Goal: Task Accomplishment & Management: Complete application form

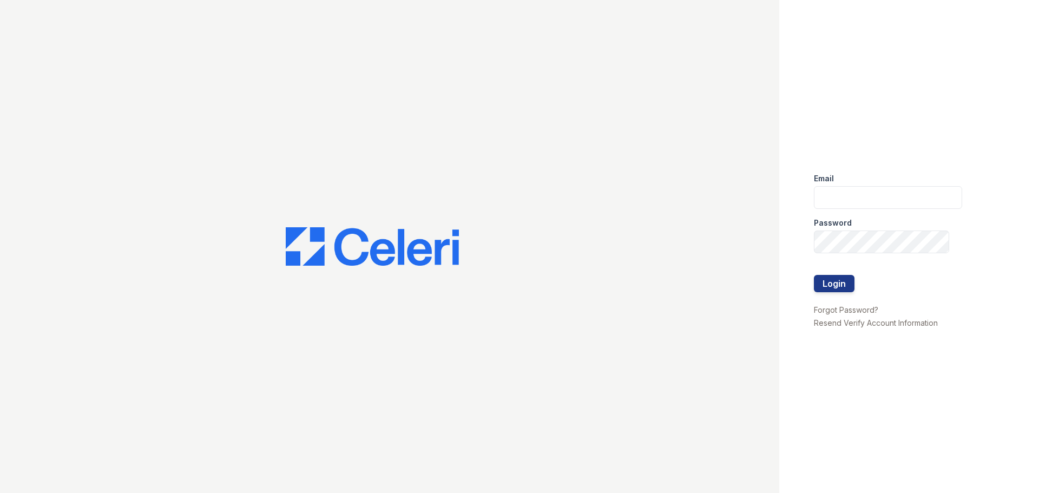
type input "[EMAIL_ADDRESS][DOMAIN_NAME]"
click at [814, 275] on button "Login" at bounding box center [834, 283] width 41 height 17
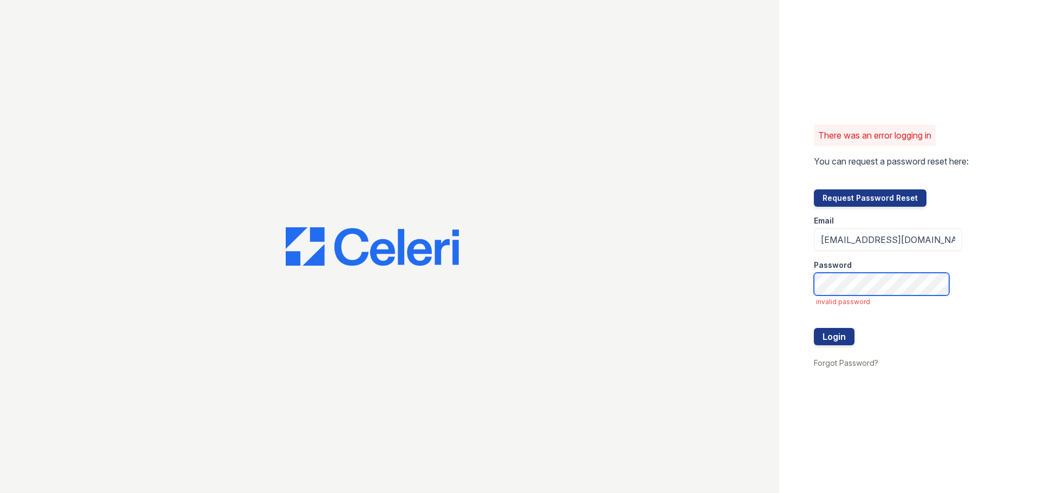
click at [814, 328] on button "Login" at bounding box center [834, 336] width 41 height 17
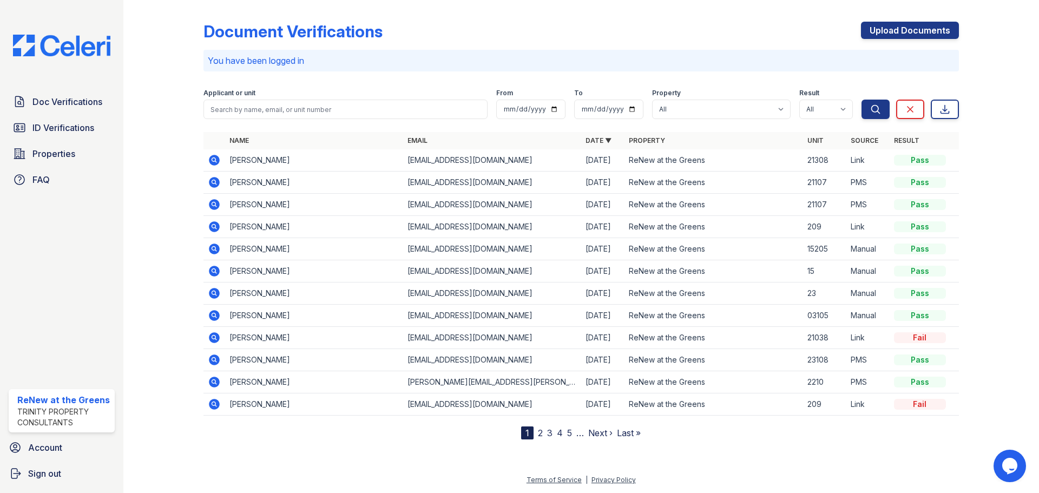
click at [214, 160] on icon at bounding box center [213, 159] width 3 height 3
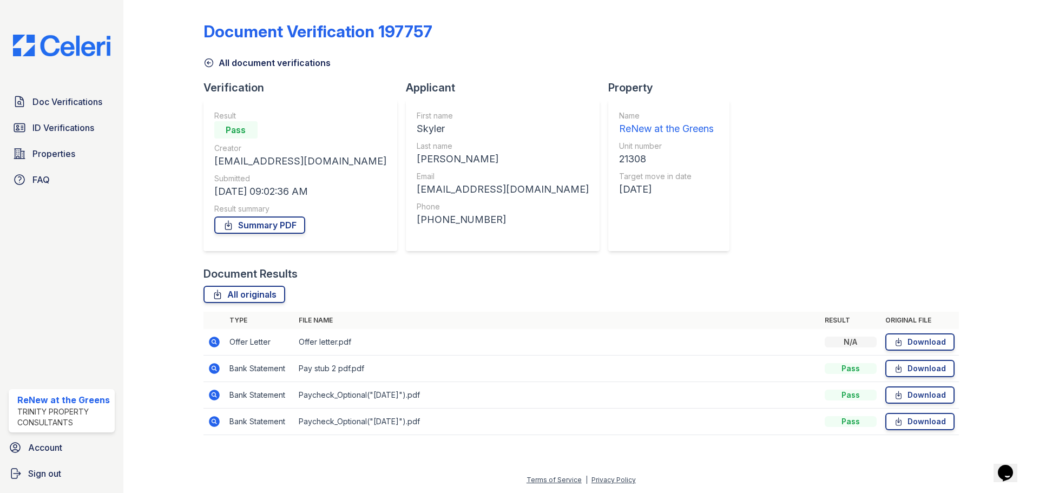
click at [213, 371] on icon at bounding box center [214, 368] width 11 height 11
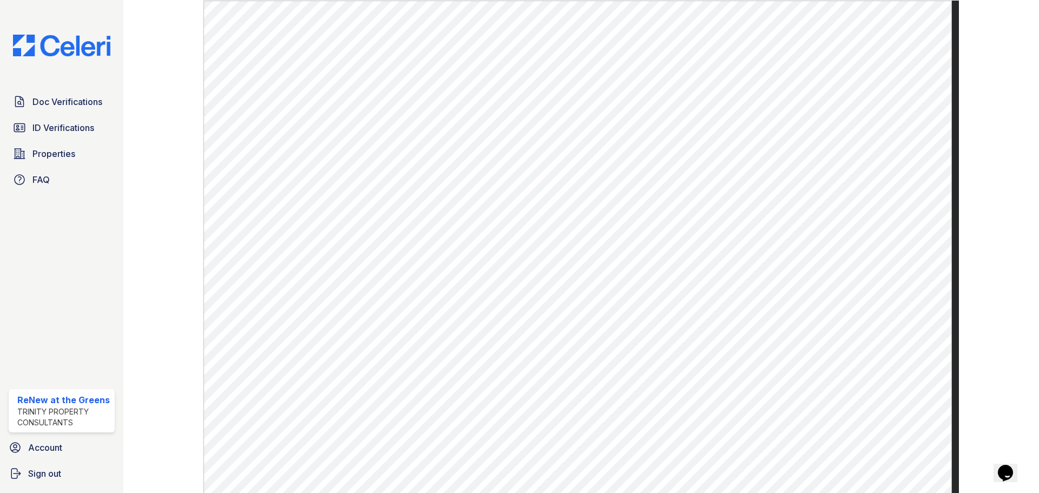
scroll to position [486, 0]
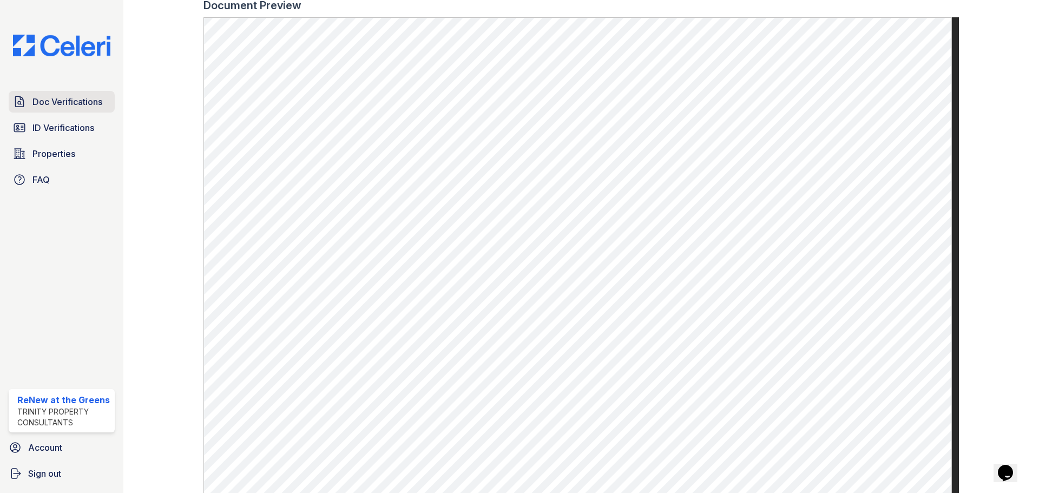
click at [56, 109] on link "Doc Verifications" at bounding box center [62, 102] width 106 height 22
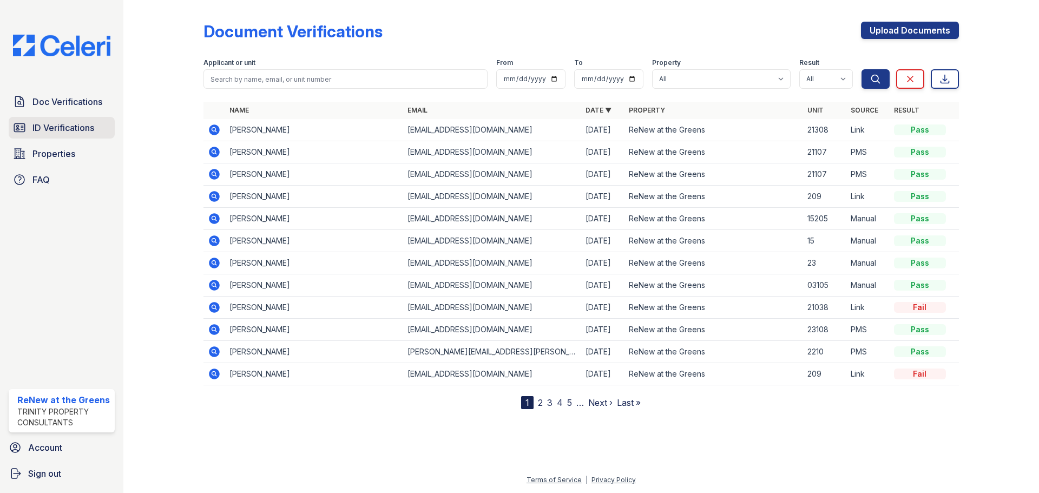
click at [91, 128] on span "ID Verifications" at bounding box center [63, 127] width 62 height 13
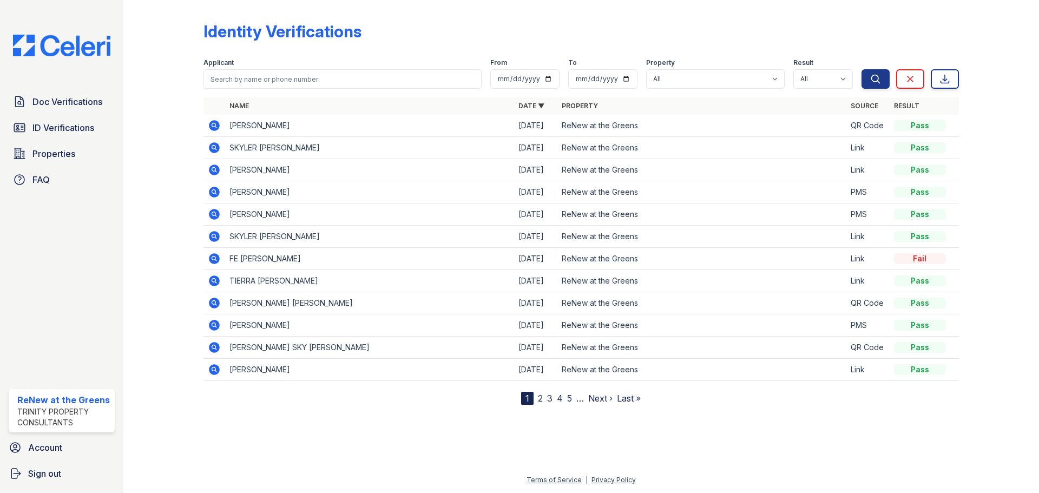
click at [217, 148] on icon at bounding box center [214, 147] width 11 height 11
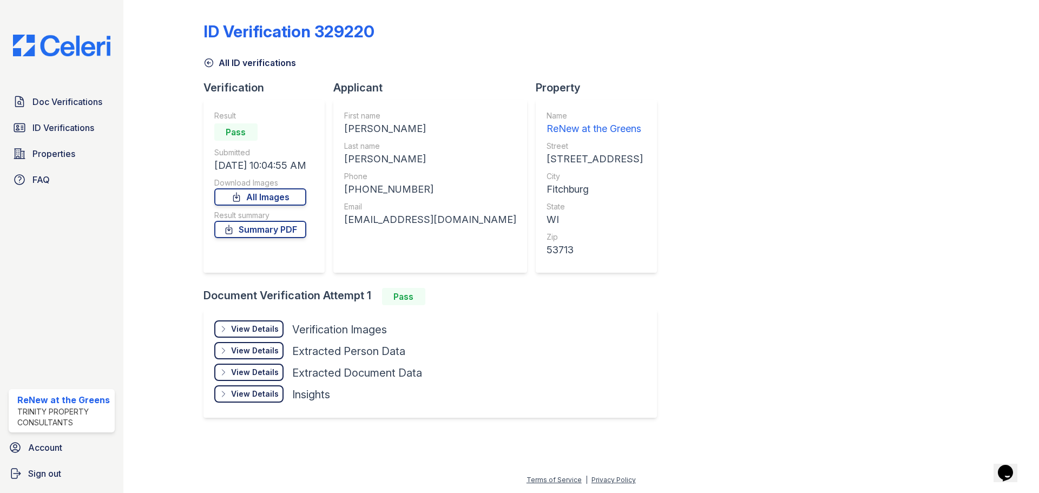
click at [251, 331] on div "View Details" at bounding box center [255, 329] width 48 height 11
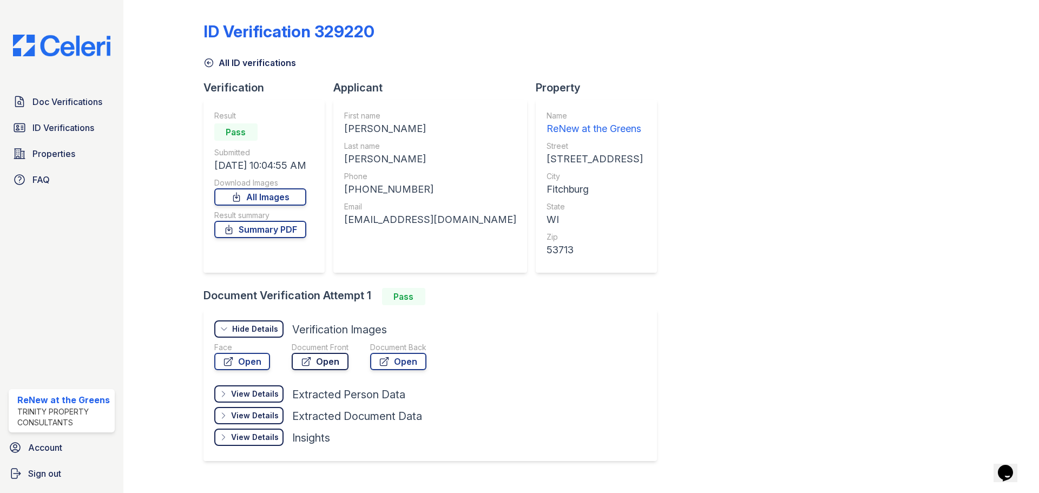
click at [303, 362] on icon at bounding box center [306, 361] width 11 height 11
click at [240, 365] on link "Open" at bounding box center [242, 361] width 56 height 17
click at [51, 126] on span "ID Verifications" at bounding box center [63, 127] width 62 height 13
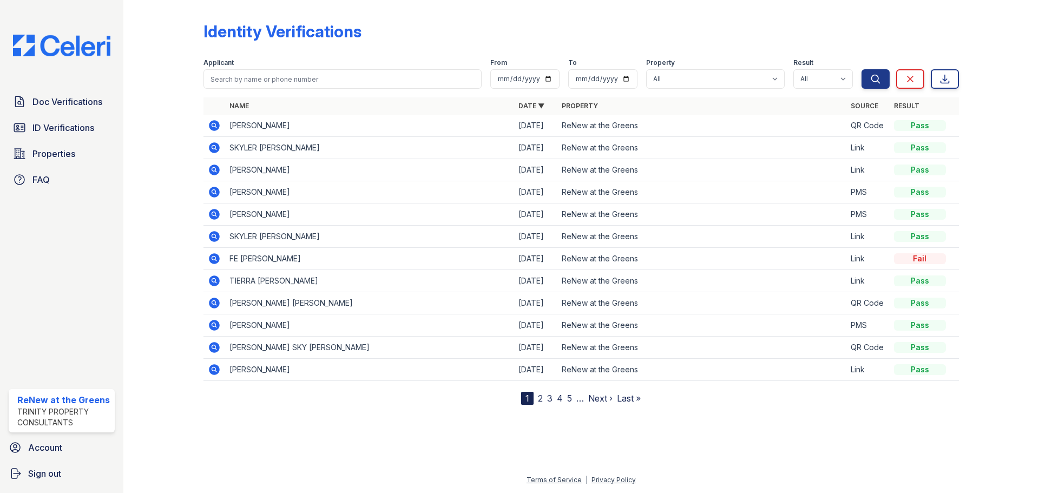
click at [213, 324] on icon at bounding box center [213, 324] width 3 height 3
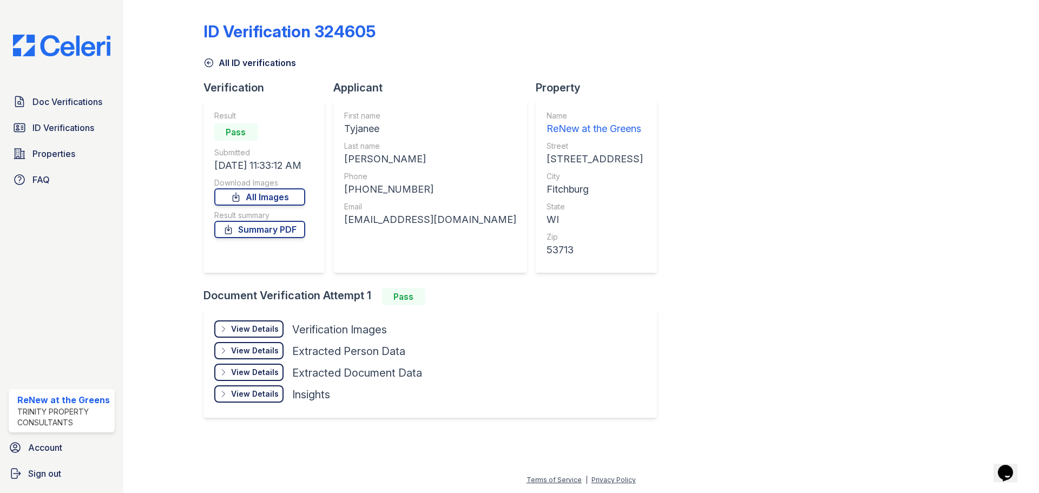
click at [235, 327] on div "View Details" at bounding box center [255, 329] width 48 height 11
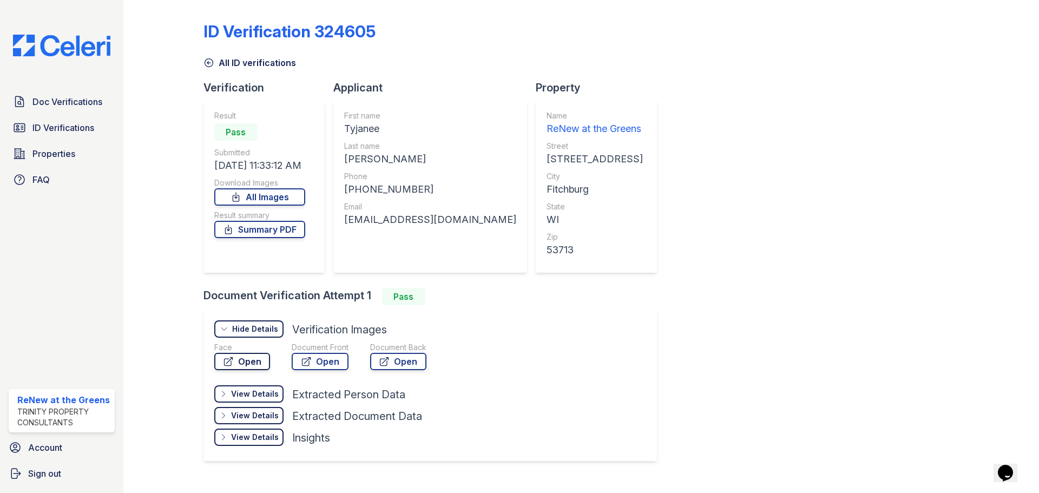
click at [256, 358] on link "Open" at bounding box center [242, 361] width 56 height 17
click at [48, 130] on span "ID Verifications" at bounding box center [63, 127] width 62 height 13
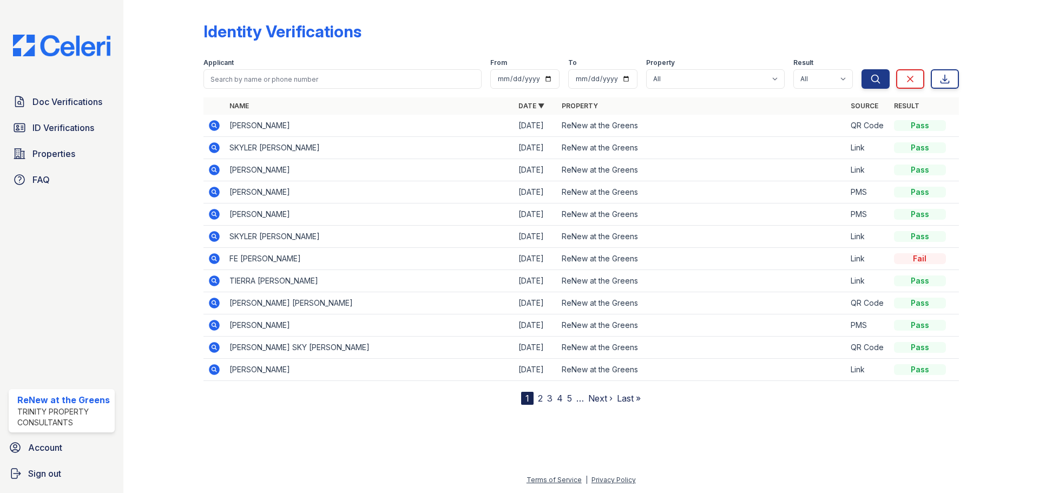
click at [539, 400] on link "2" at bounding box center [540, 398] width 5 height 11
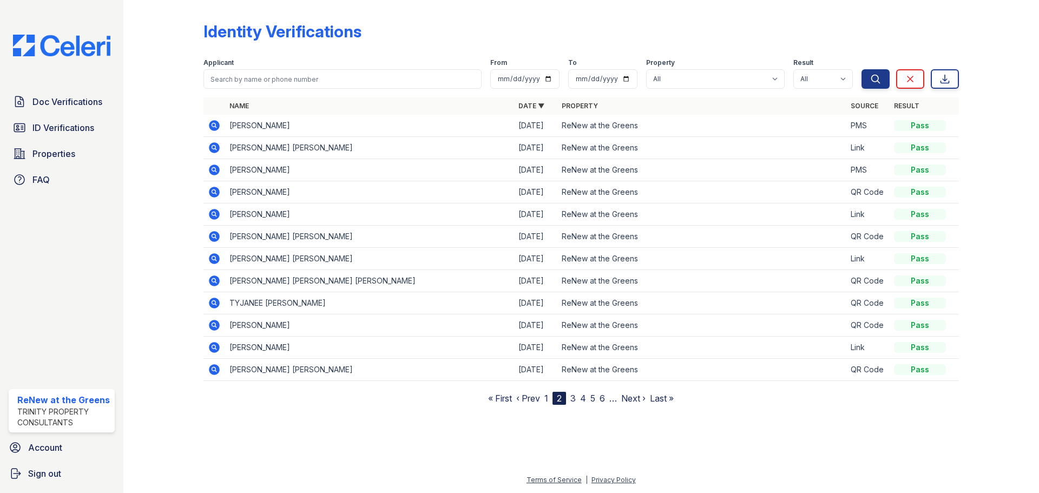
click at [212, 126] on icon at bounding box center [214, 125] width 13 height 13
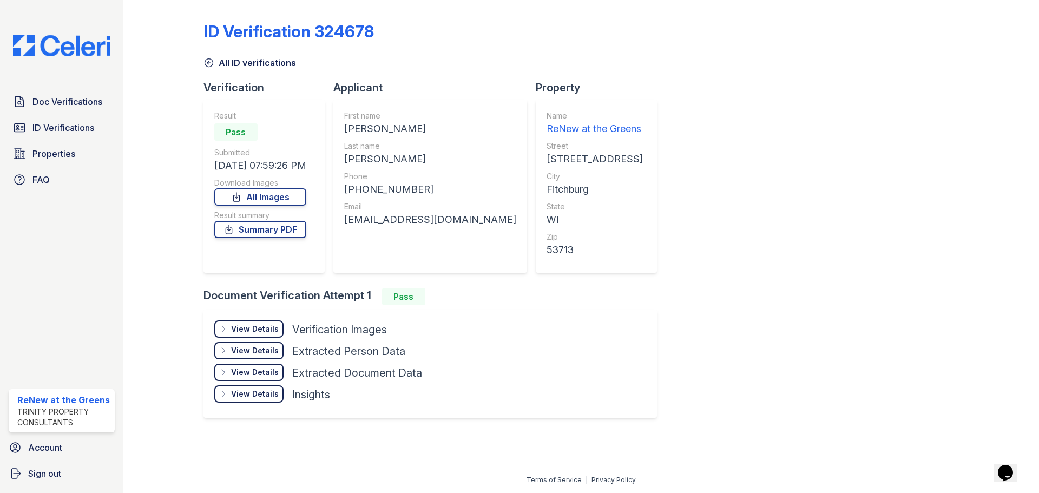
click at [244, 333] on div "View Details" at bounding box center [255, 329] width 48 height 11
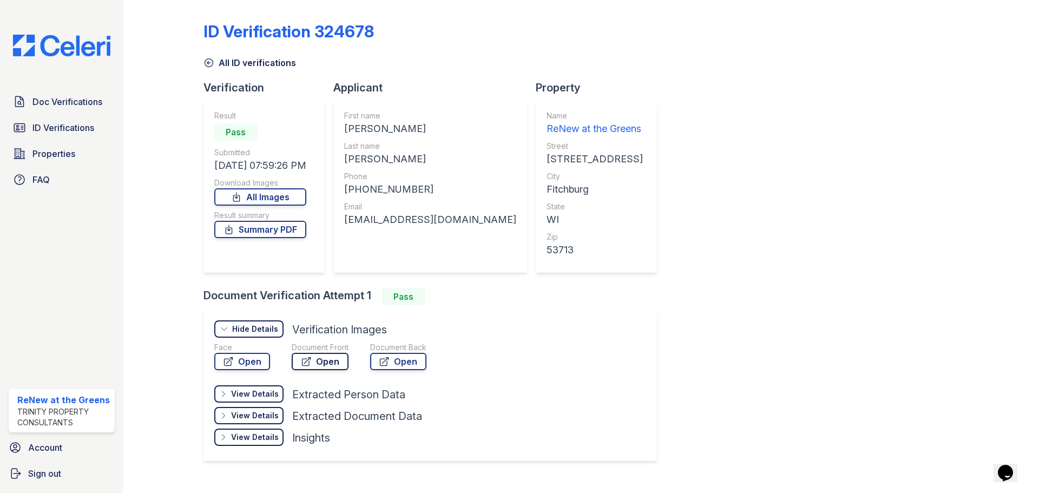
click at [306, 360] on icon at bounding box center [306, 361] width 11 height 11
click at [241, 366] on link "Open" at bounding box center [242, 361] width 56 height 17
click at [299, 358] on link "Open" at bounding box center [320, 361] width 57 height 17
click at [241, 369] on link "Open" at bounding box center [242, 361] width 56 height 17
click at [48, 104] on span "Doc Verifications" at bounding box center [67, 101] width 70 height 13
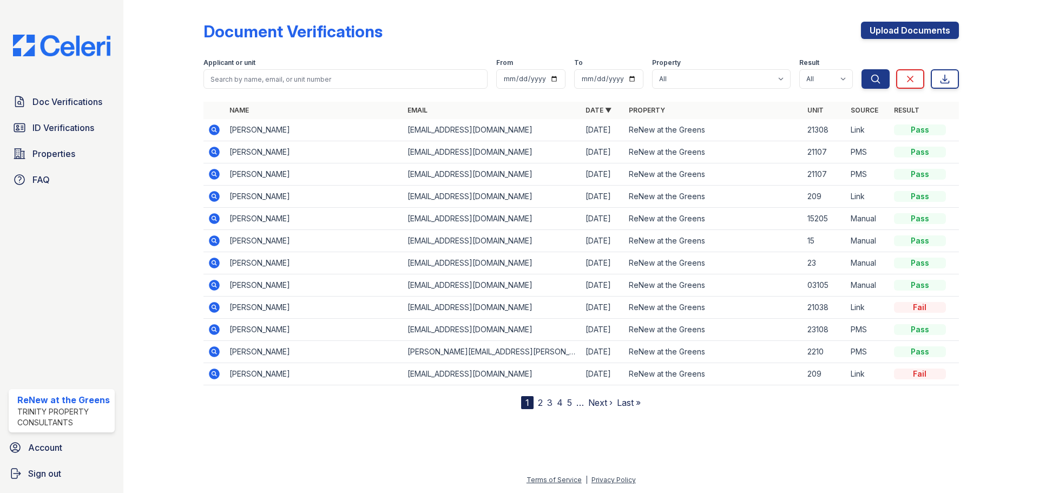
drag, startPoint x: 199, startPoint y: 363, endPoint x: 204, endPoint y: 368, distance: 6.5
click at [201, 365] on div at bounding box center [172, 206] width 63 height 405
click at [215, 376] on icon at bounding box center [214, 374] width 13 height 13
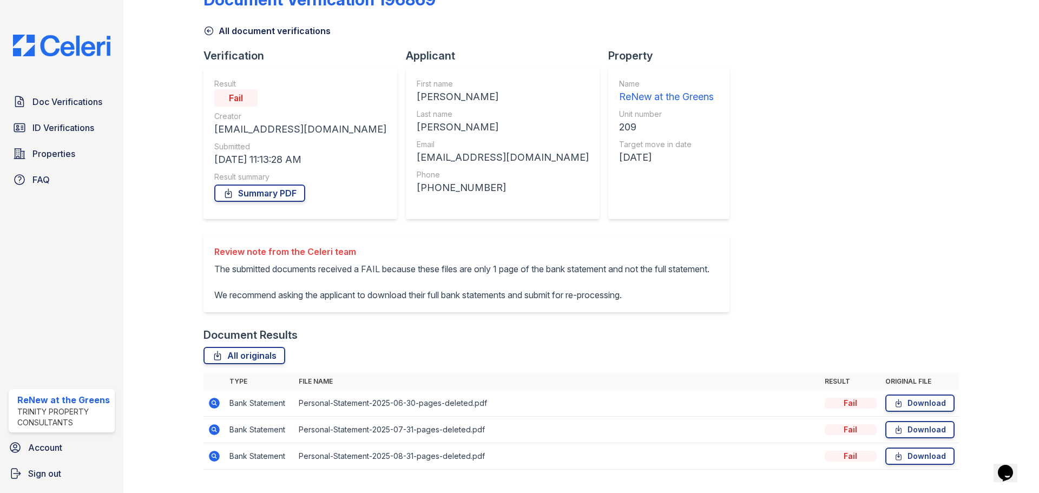
scroll to position [82, 0]
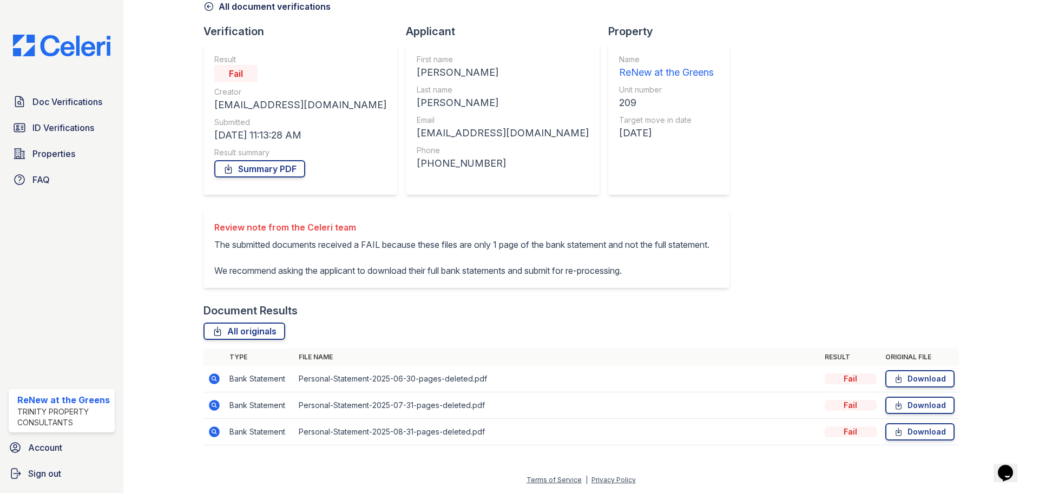
click at [211, 378] on icon at bounding box center [214, 378] width 13 height 13
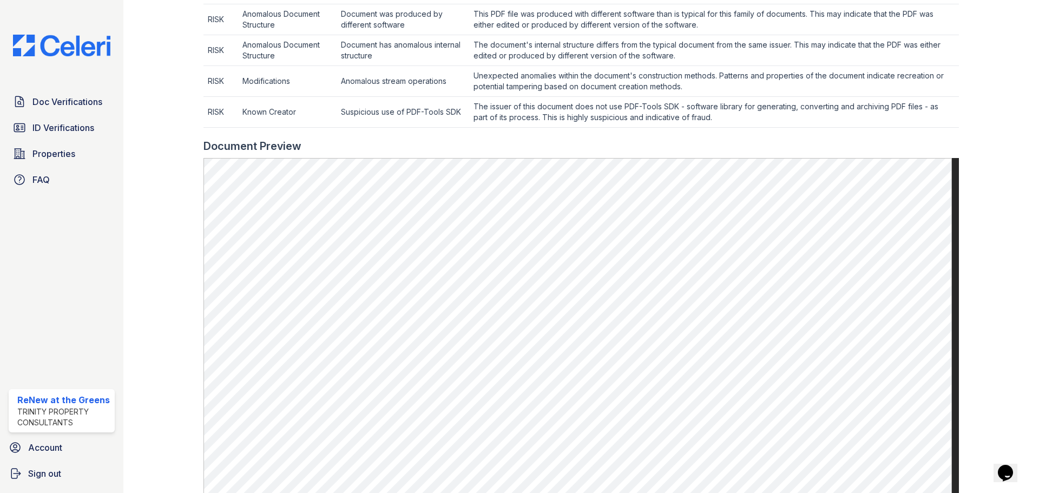
scroll to position [270, 0]
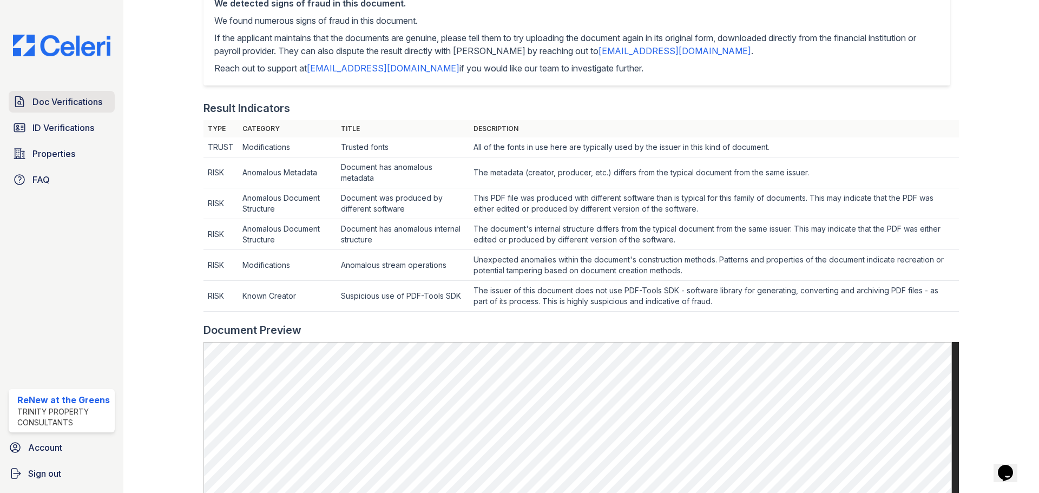
click at [62, 106] on span "Doc Verifications" at bounding box center [67, 101] width 70 height 13
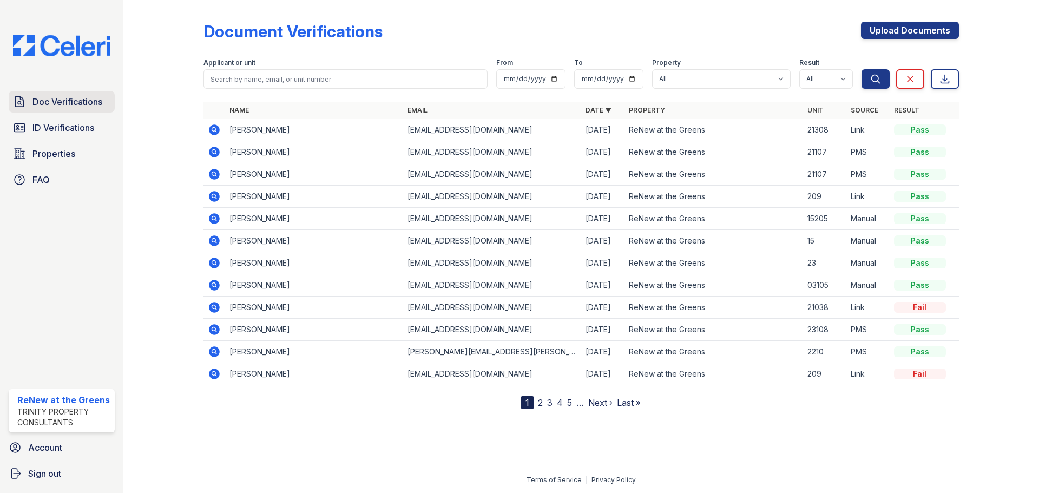
click at [53, 108] on span "Doc Verifications" at bounding box center [67, 101] width 70 height 13
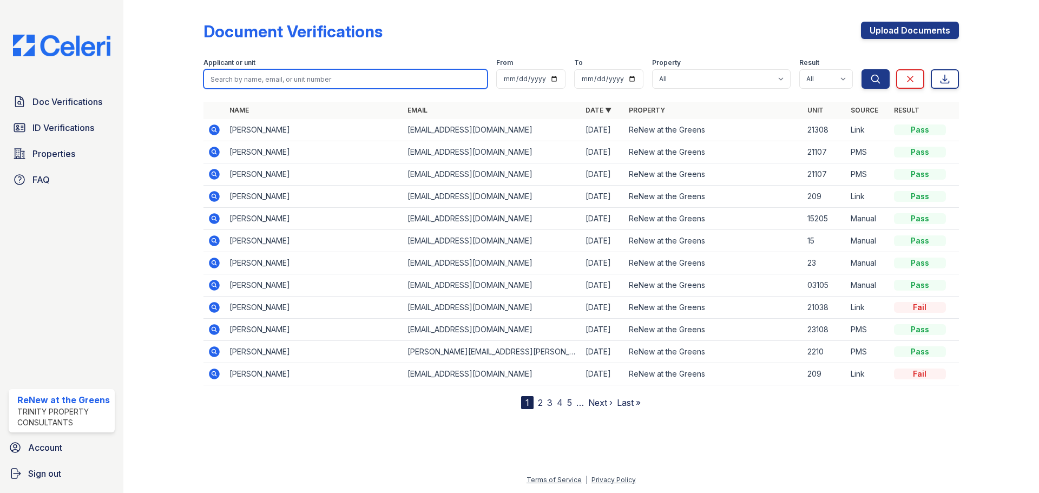
click at [281, 79] on input "search" at bounding box center [346, 78] width 284 height 19
type input "gavin"
click at [862, 69] on button "Search" at bounding box center [876, 78] width 28 height 19
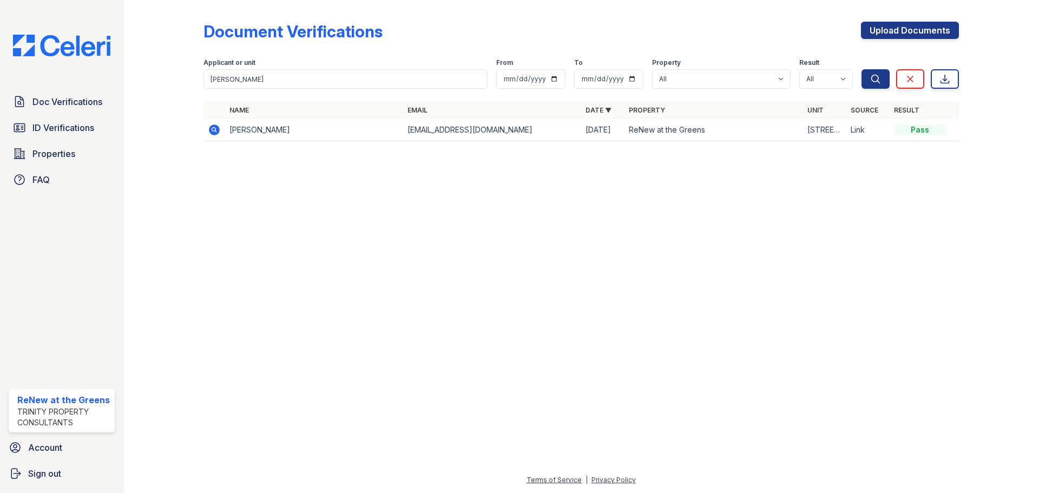
click at [211, 133] on icon at bounding box center [214, 130] width 11 height 11
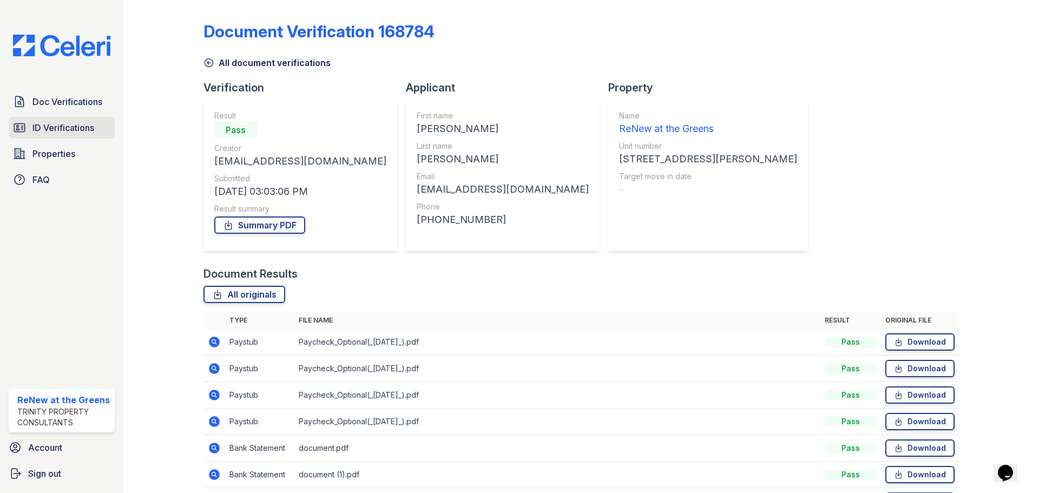
click at [52, 123] on span "ID Verifications" at bounding box center [63, 127] width 62 height 13
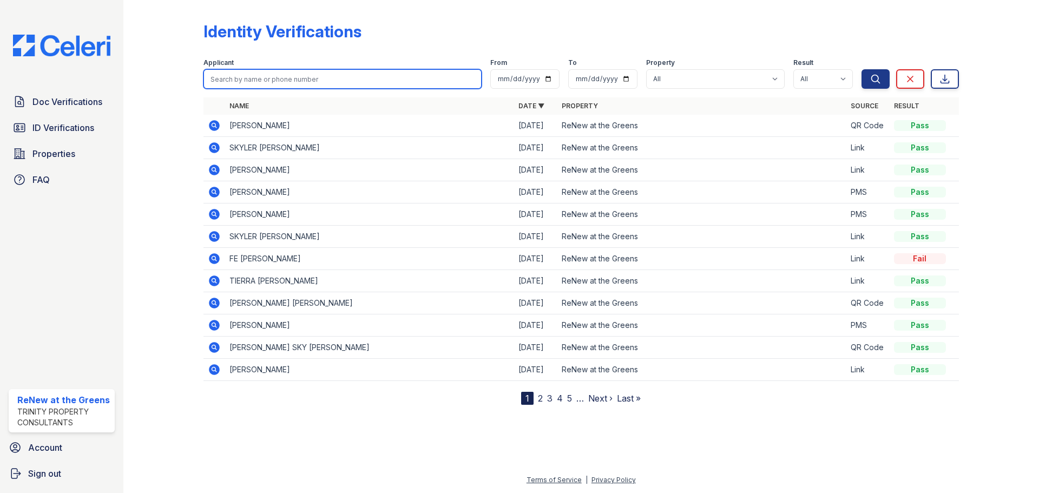
click at [243, 81] on input "search" at bounding box center [343, 78] width 278 height 19
type input "[PERSON_NAME]"
click at [862, 69] on button "Search" at bounding box center [876, 78] width 28 height 19
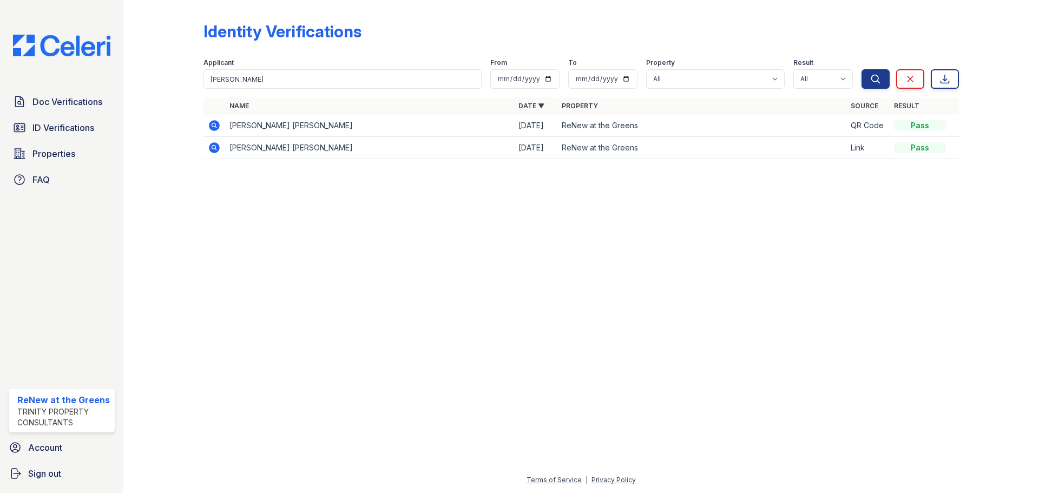
click at [215, 127] on icon at bounding box center [214, 125] width 13 height 13
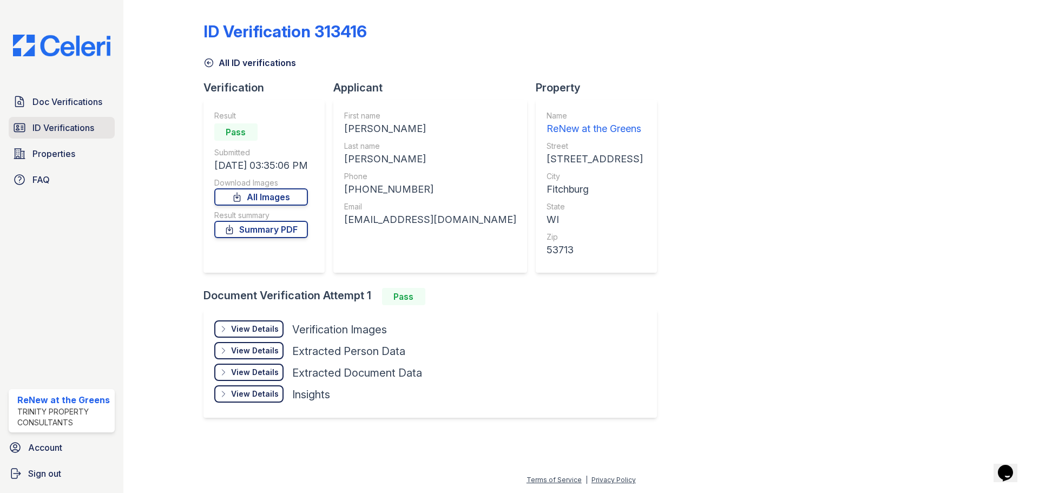
click at [57, 123] on span "ID Verifications" at bounding box center [63, 127] width 62 height 13
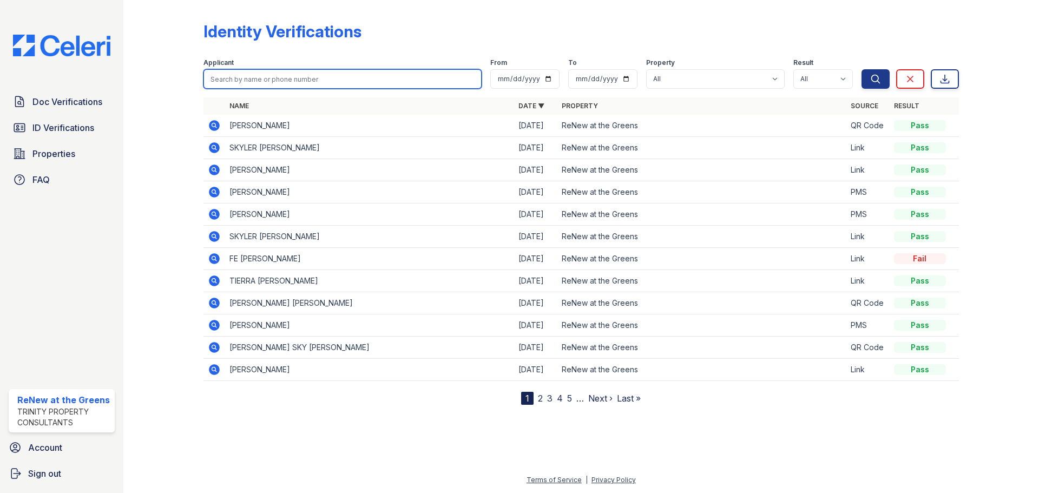
click at [251, 78] on input "search" at bounding box center [343, 78] width 278 height 19
type input "Gavin"
click at [862, 69] on button "Search" at bounding box center [876, 78] width 28 height 19
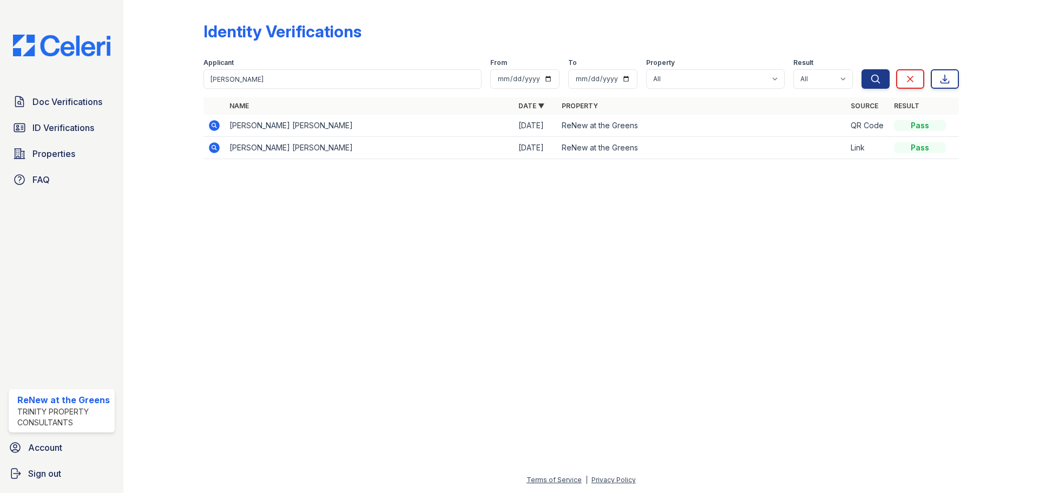
click at [217, 148] on icon at bounding box center [214, 147] width 11 height 11
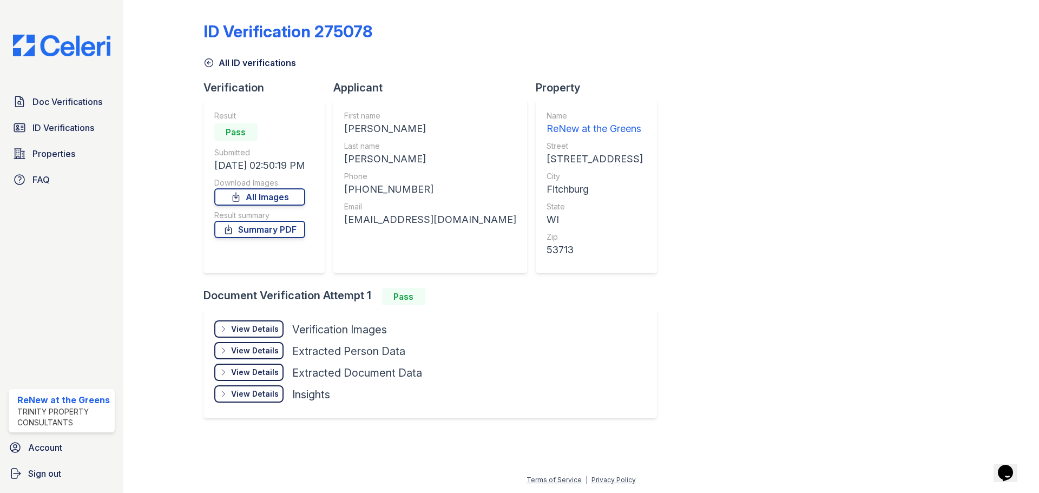
click at [261, 331] on div "View Details" at bounding box center [255, 329] width 48 height 11
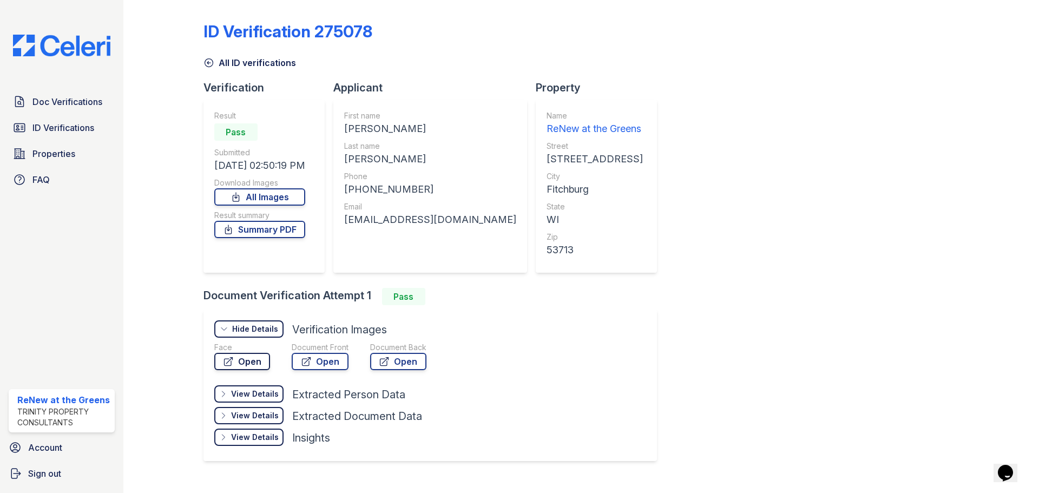
click at [250, 358] on link "Open" at bounding box center [242, 361] width 56 height 17
click at [331, 366] on link "Open" at bounding box center [320, 361] width 57 height 17
click at [671, 243] on div "ID Verification 275078 All ID verifications Verification Result Pass Submitted …" at bounding box center [582, 240] width 756 height 472
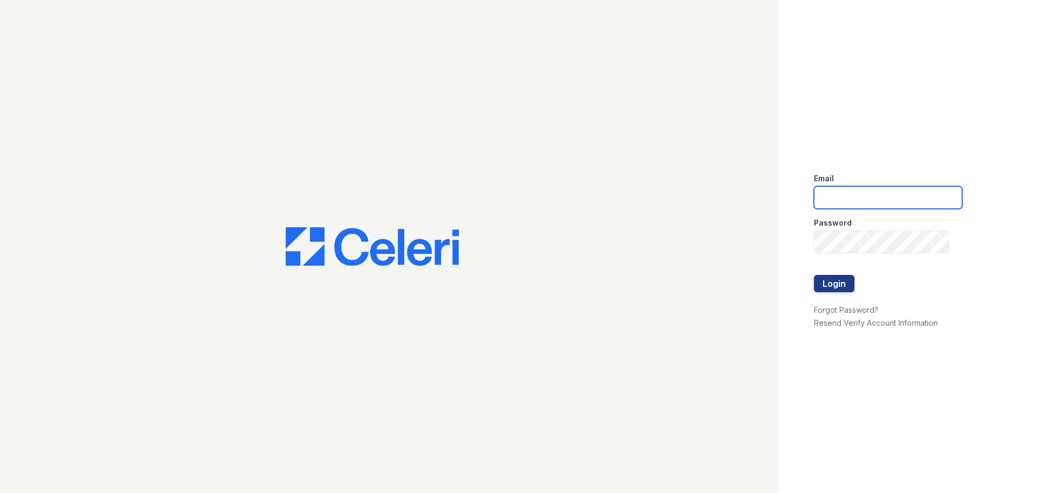
click at [850, 197] on input "email" at bounding box center [888, 197] width 148 height 23
type input "[EMAIL_ADDRESS][DOMAIN_NAME]"
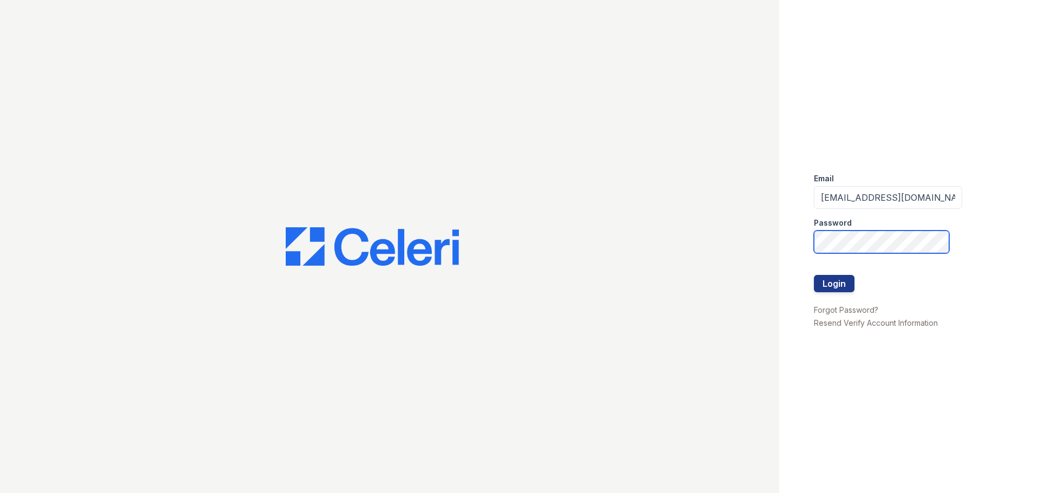
click at [814, 275] on button "Login" at bounding box center [834, 283] width 41 height 17
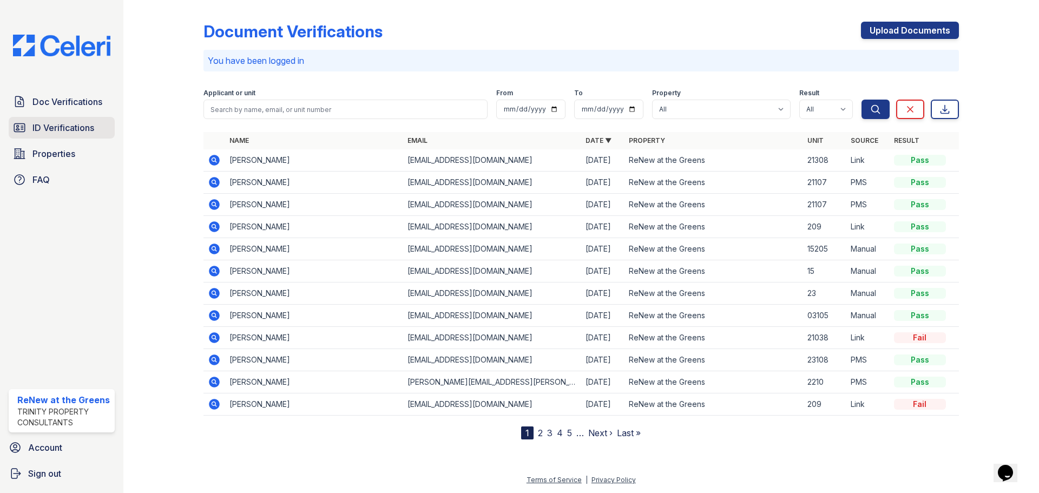
click at [45, 123] on span "ID Verifications" at bounding box center [63, 127] width 62 height 13
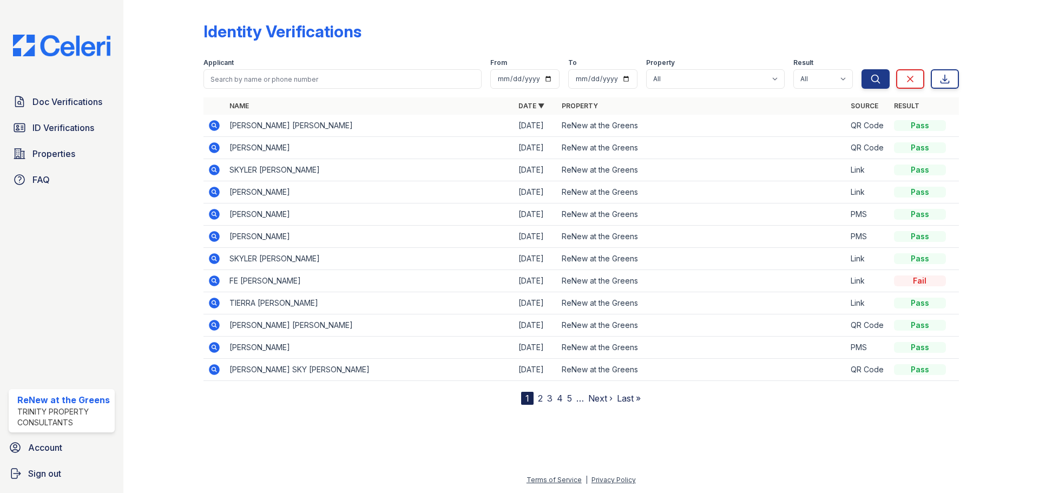
click at [212, 122] on icon at bounding box center [214, 125] width 11 height 11
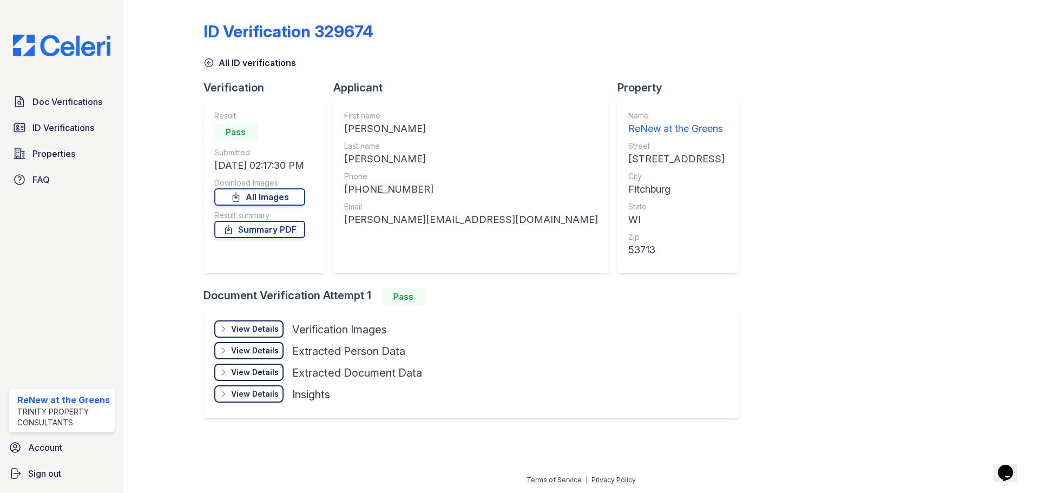
click at [254, 326] on div "View Details" at bounding box center [255, 329] width 48 height 11
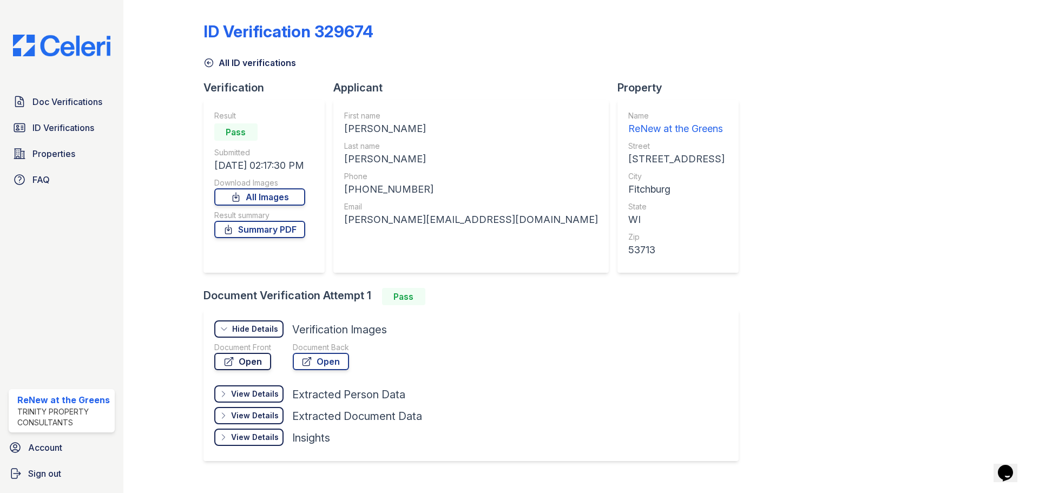
click at [229, 359] on icon at bounding box center [229, 361] width 11 height 11
click at [51, 105] on span "Doc Verifications" at bounding box center [67, 101] width 70 height 13
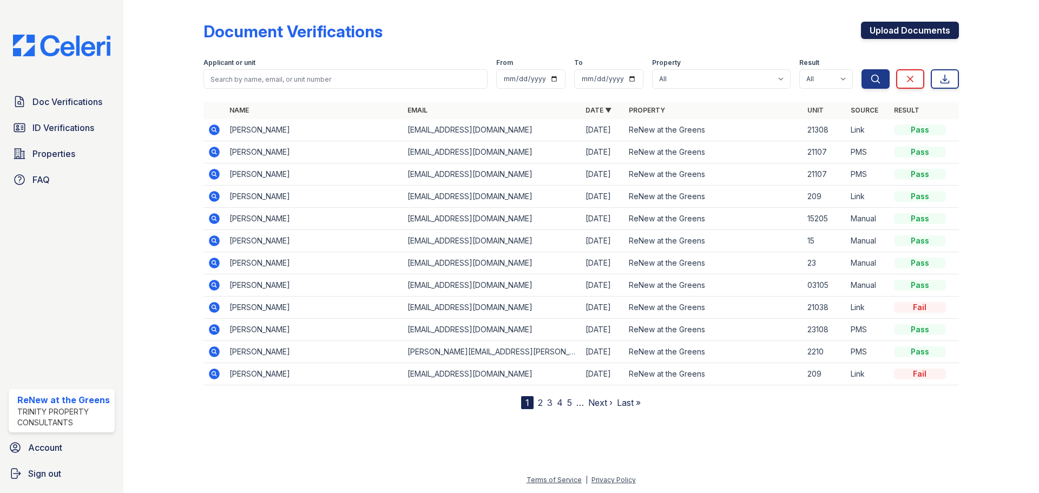
click at [929, 29] on link "Upload Documents" at bounding box center [910, 30] width 98 height 17
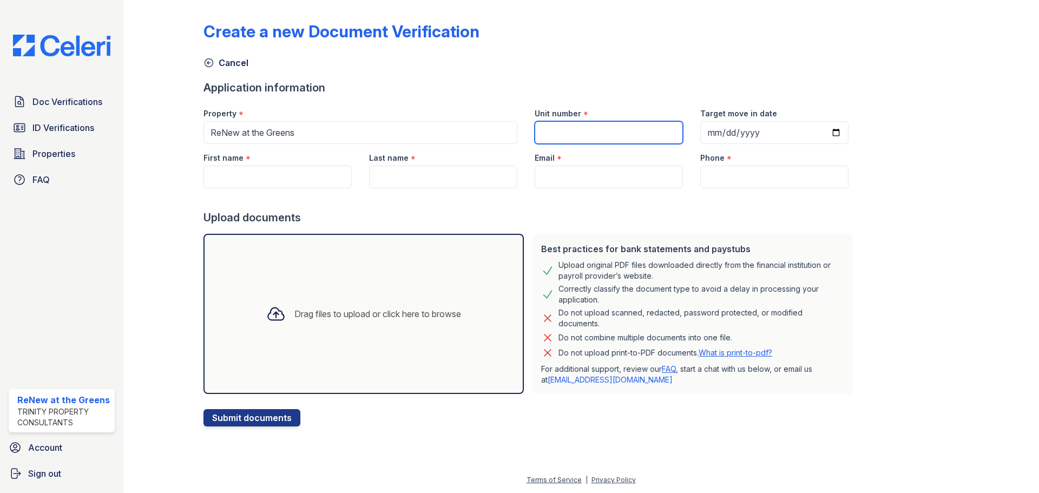
click at [624, 129] on input "Unit number" at bounding box center [609, 132] width 148 height 23
click at [567, 130] on input "Unit number" at bounding box center [609, 132] width 148 height 23
type input "3309 101"
click at [700, 132] on input "Target move in date" at bounding box center [774, 132] width 148 height 23
type input "2025-09-30"
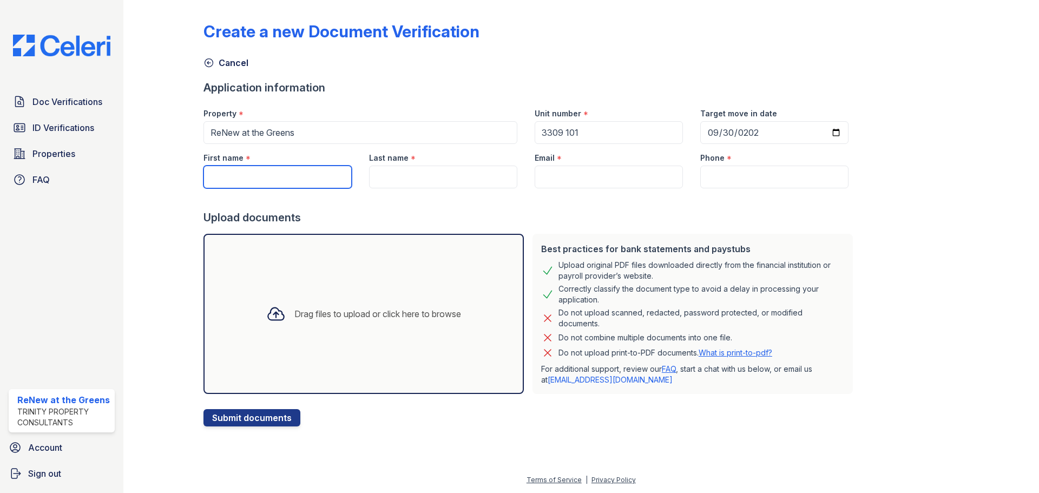
click at [258, 176] on input "First name" at bounding box center [278, 177] width 148 height 23
type input "John Michale"
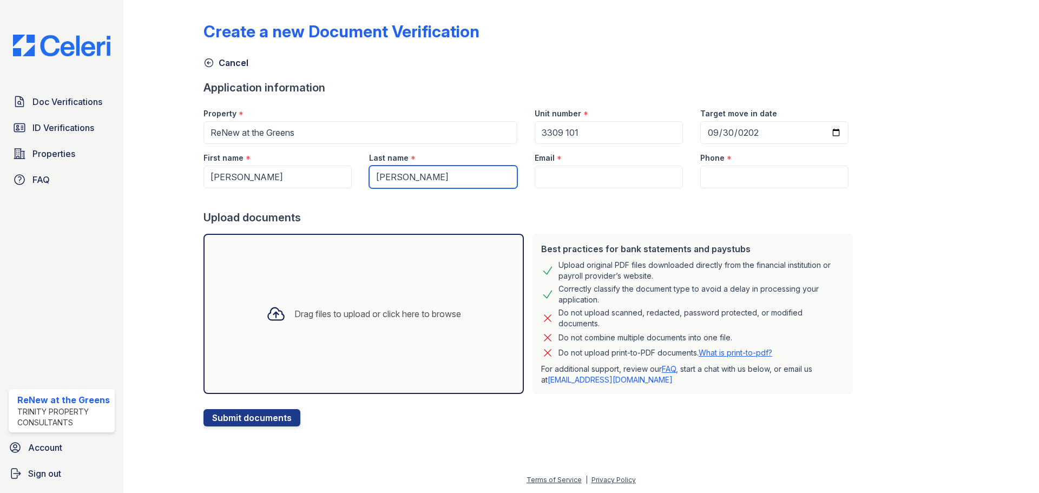
type input "Stuart"
click at [273, 184] on input "John Michale" at bounding box center [278, 177] width 148 height 23
type input "John Michael"
click at [560, 178] on input "Email" at bounding box center [609, 177] width 148 height 23
paste input "j.m.stewart654"
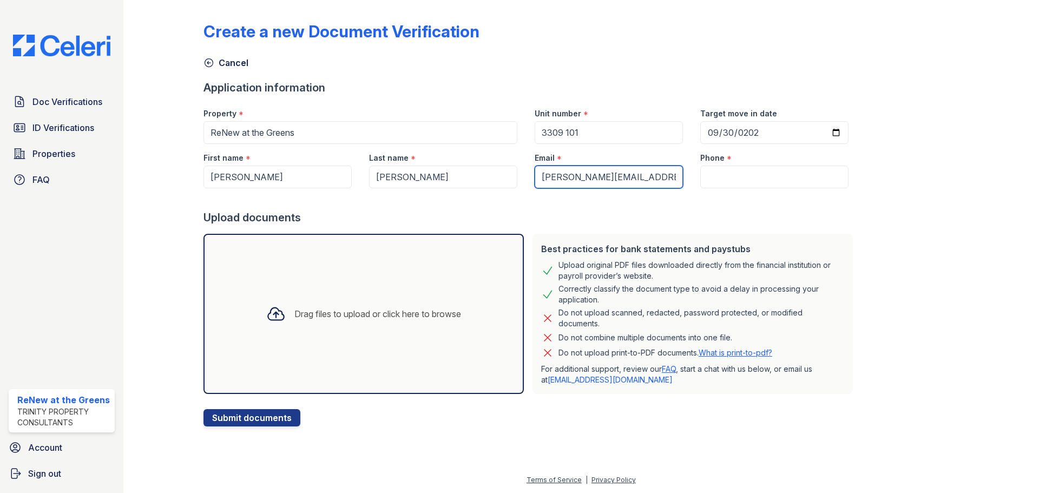
type input "j.m.stewart654@gmail.com"
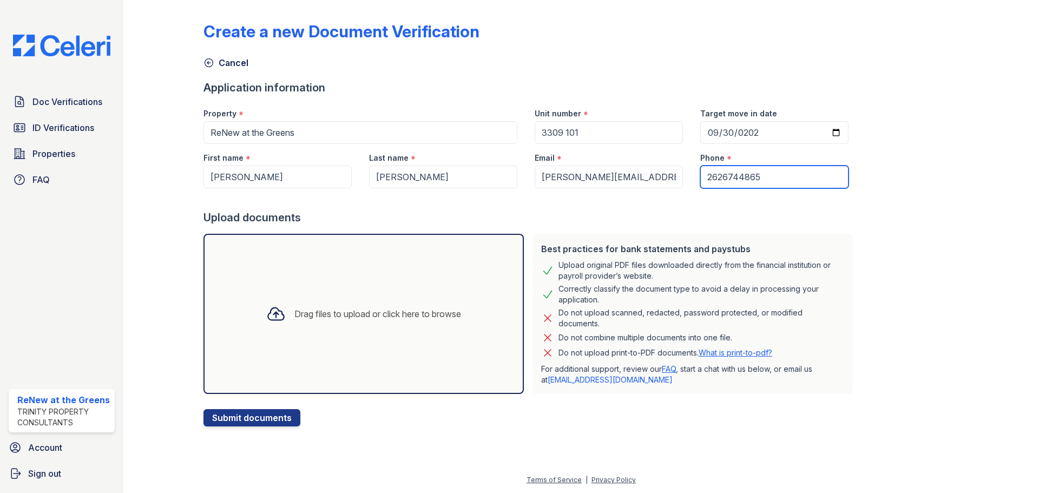
type input "2626744865"
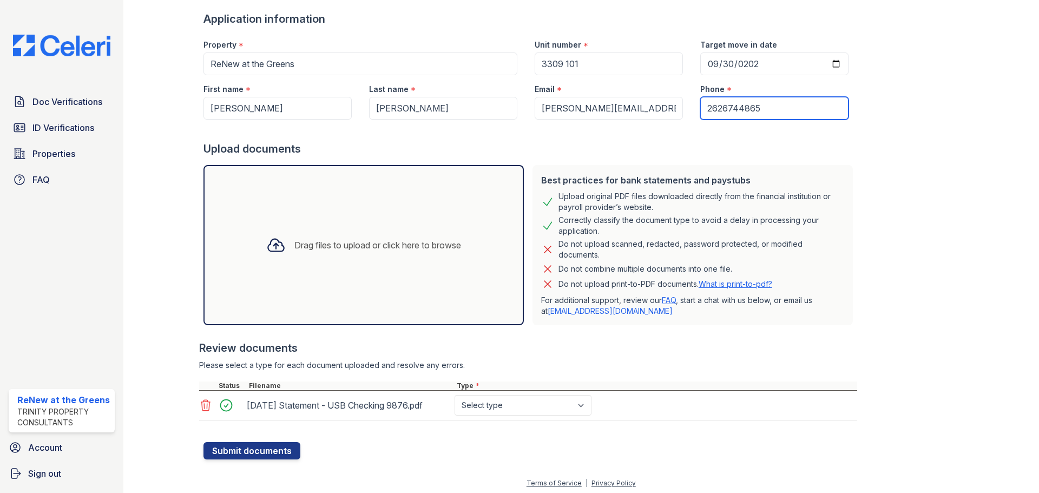
scroll to position [72, 0]
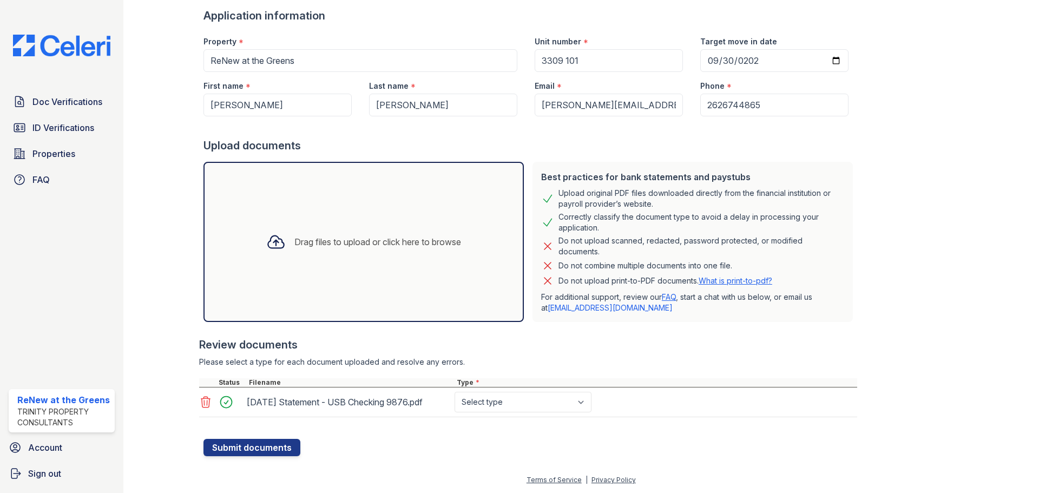
click at [206, 404] on icon at bounding box center [205, 402] width 9 height 11
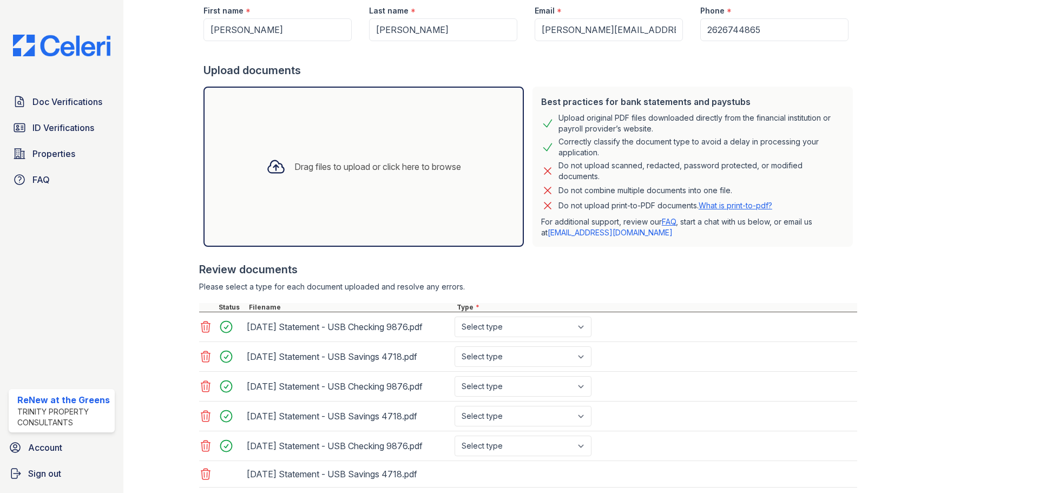
scroll to position [218, 0]
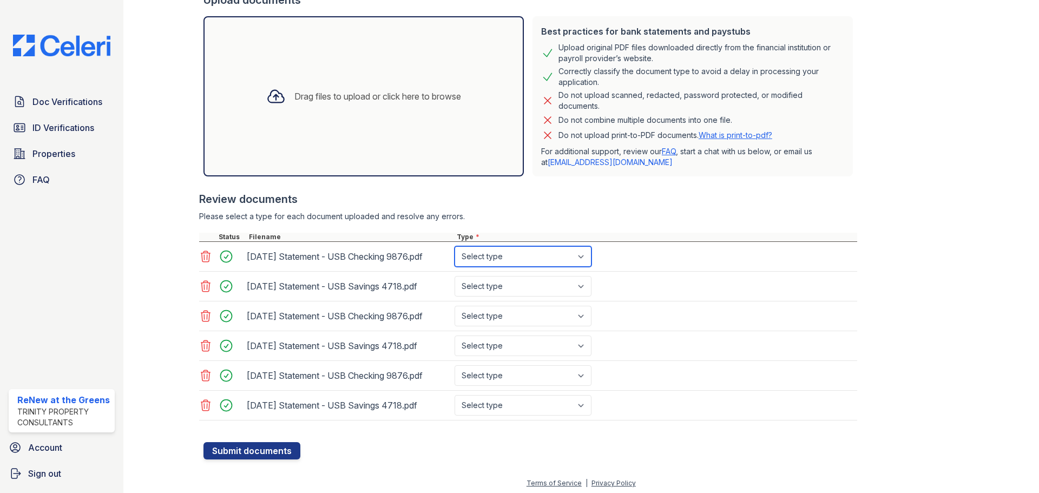
click at [517, 257] on select "Select type Paystub Bank Statement Offer Letter Tax Documents Benefit Award Let…" at bounding box center [523, 256] width 137 height 21
select select "bank_statement"
click at [455, 246] on select "Select type Paystub Bank Statement Offer Letter Tax Documents Benefit Award Let…" at bounding box center [523, 256] width 137 height 21
click at [510, 286] on select "Select type Paystub Bank Statement Offer Letter Tax Documents Benefit Award Let…" at bounding box center [523, 286] width 137 height 21
select select "bank_statement"
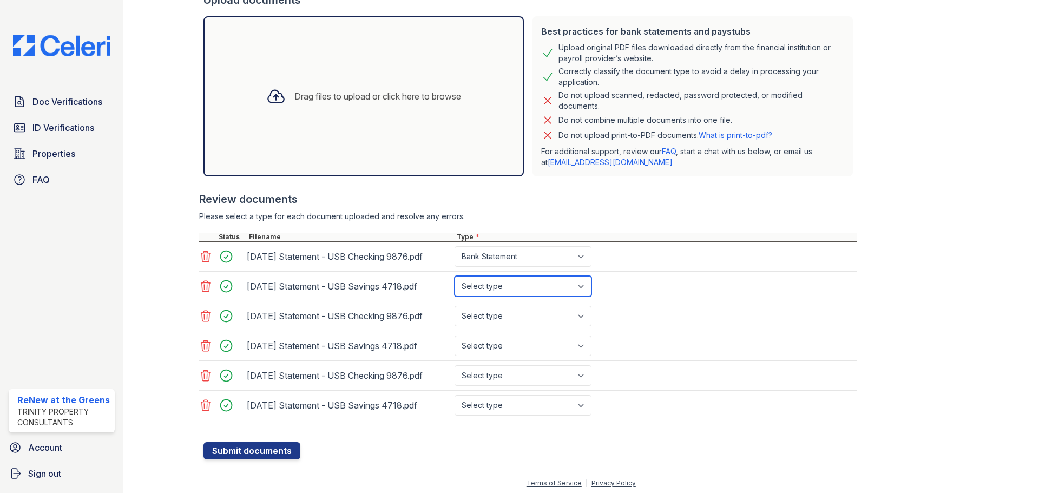
click at [455, 276] on select "Select type Paystub Bank Statement Offer Letter Tax Documents Benefit Award Let…" at bounding box center [523, 286] width 137 height 21
click at [508, 319] on select "Select type Paystub Bank Statement Offer Letter Tax Documents Benefit Award Let…" at bounding box center [523, 316] width 137 height 21
select select "bank_statement"
click at [455, 306] on select "Select type Paystub Bank Statement Offer Letter Tax Documents Benefit Award Let…" at bounding box center [523, 316] width 137 height 21
click at [501, 343] on select "Select type Paystub Bank Statement Offer Letter Tax Documents Benefit Award Let…" at bounding box center [523, 346] width 137 height 21
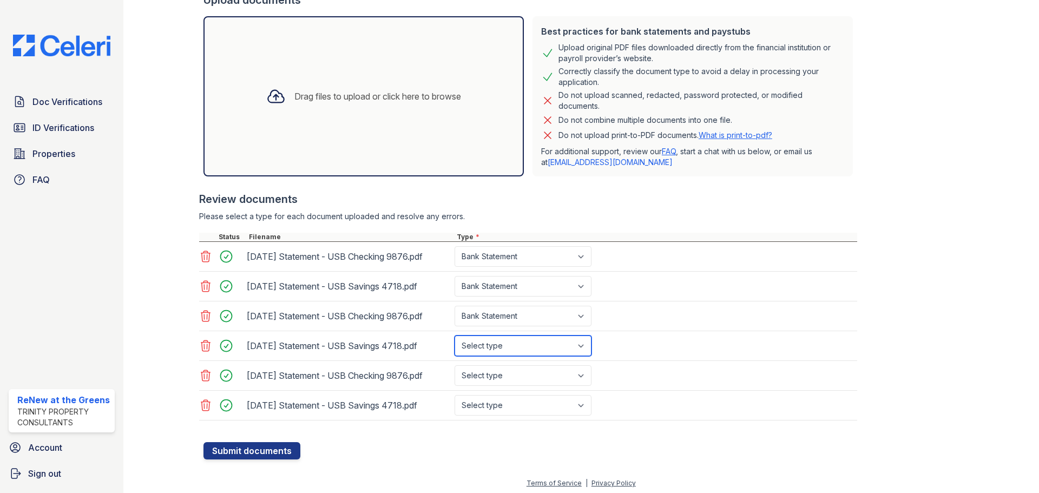
select select "bank_statement"
click at [455, 336] on select "Select type Paystub Bank Statement Offer Letter Tax Documents Benefit Award Let…" at bounding box center [523, 346] width 137 height 21
click at [510, 382] on select "Select type Paystub Bank Statement Offer Letter Tax Documents Benefit Award Let…" at bounding box center [523, 375] width 137 height 21
select select "bank_statement"
click at [455, 365] on select "Select type Paystub Bank Statement Offer Letter Tax Documents Benefit Award Let…" at bounding box center [523, 375] width 137 height 21
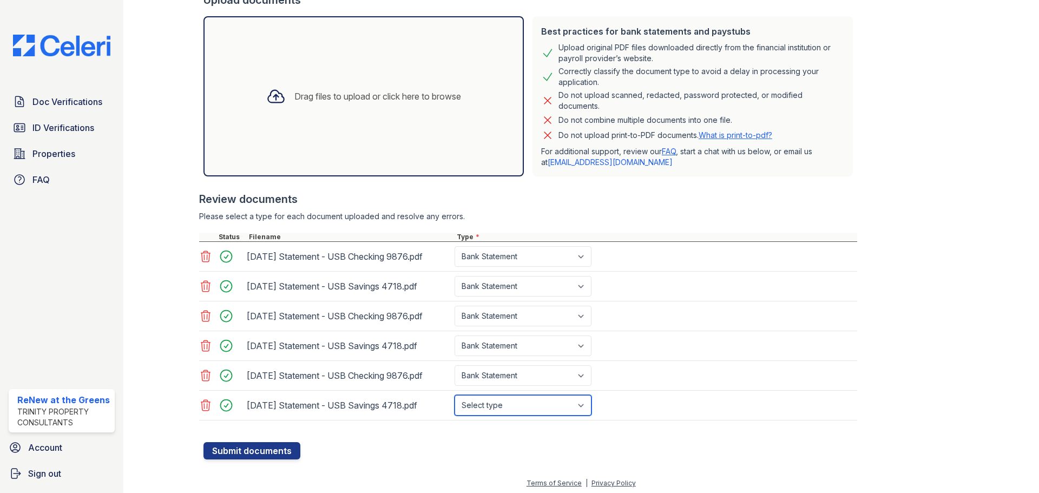
drag, startPoint x: 512, startPoint y: 402, endPoint x: 511, endPoint y: 395, distance: 7.1
click at [512, 402] on select "Select type Paystub Bank Statement Offer Letter Tax Documents Benefit Award Let…" at bounding box center [523, 405] width 137 height 21
select select "bank_statement"
click at [455, 395] on select "Select type Paystub Bank Statement Offer Letter Tax Documents Benefit Award Let…" at bounding box center [523, 405] width 137 height 21
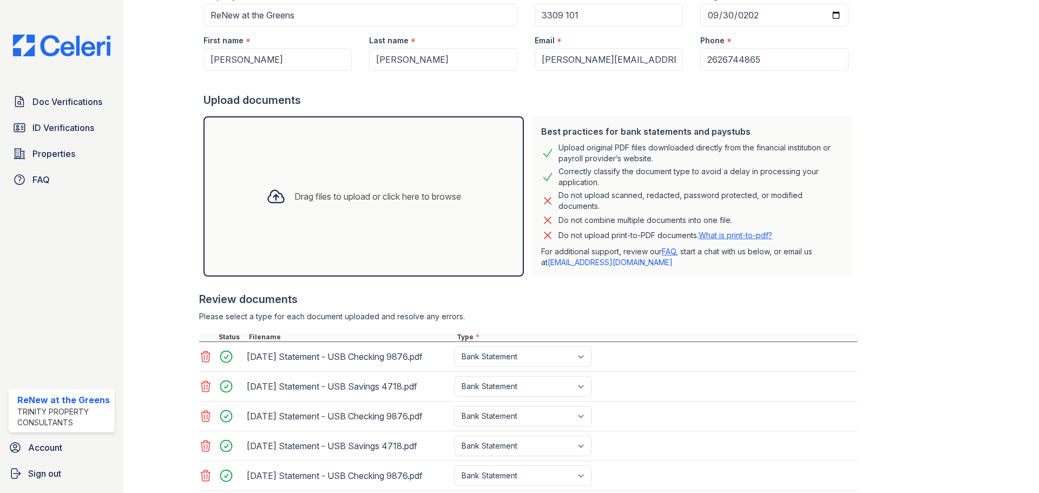
scroll to position [0, 0]
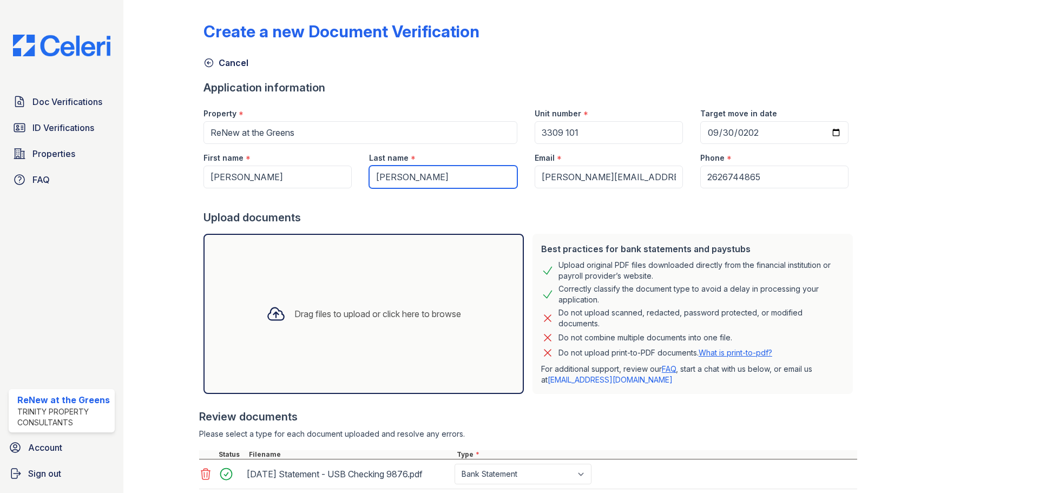
drag, startPoint x: 430, startPoint y: 179, endPoint x: 282, endPoint y: 185, distance: 148.4
click at [282, 185] on div "First name * John Michael Last name * Stuart Email * j.m.stewart654@gmail.com P…" at bounding box center [526, 166] width 663 height 44
type input "Stewart"
click at [504, 200] on div at bounding box center [531, 199] width 654 height 22
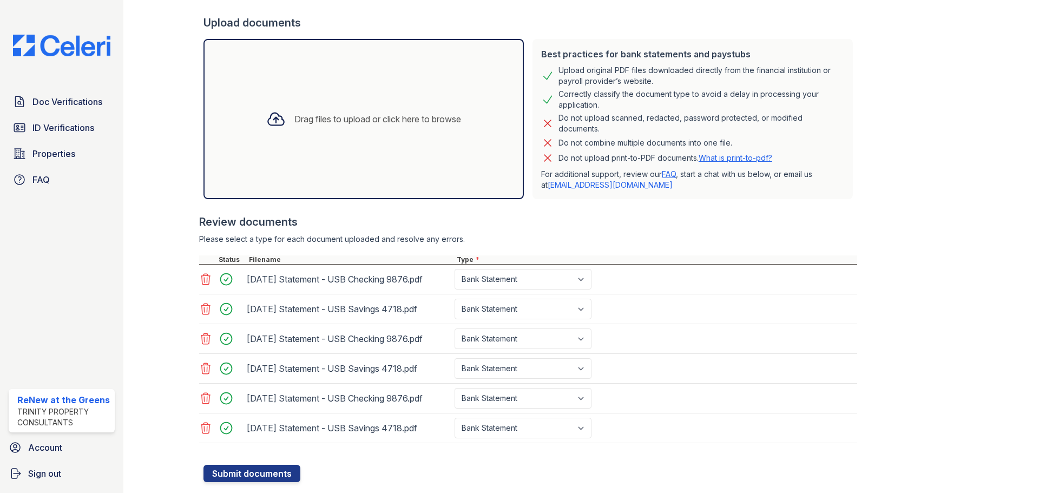
scroll to position [221, 0]
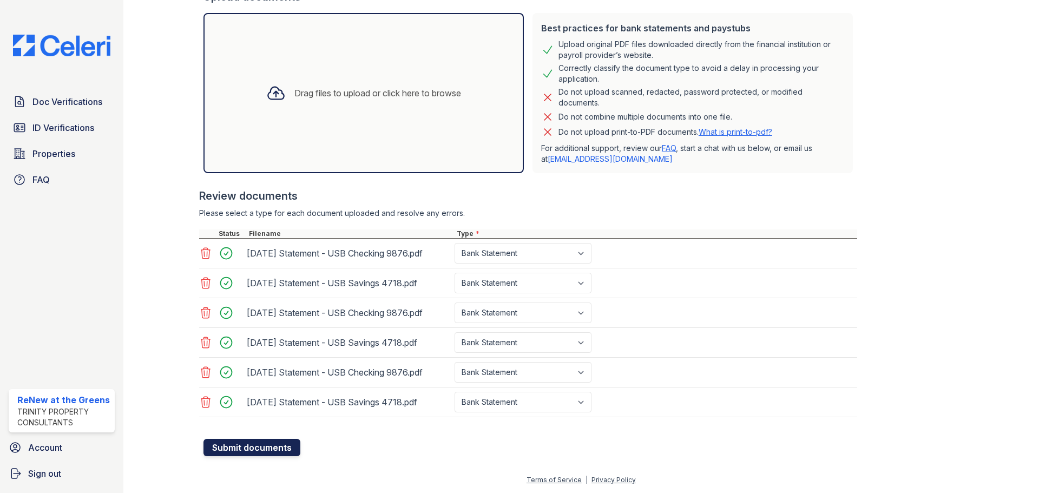
click at [239, 451] on button "Submit documents" at bounding box center [252, 447] width 97 height 17
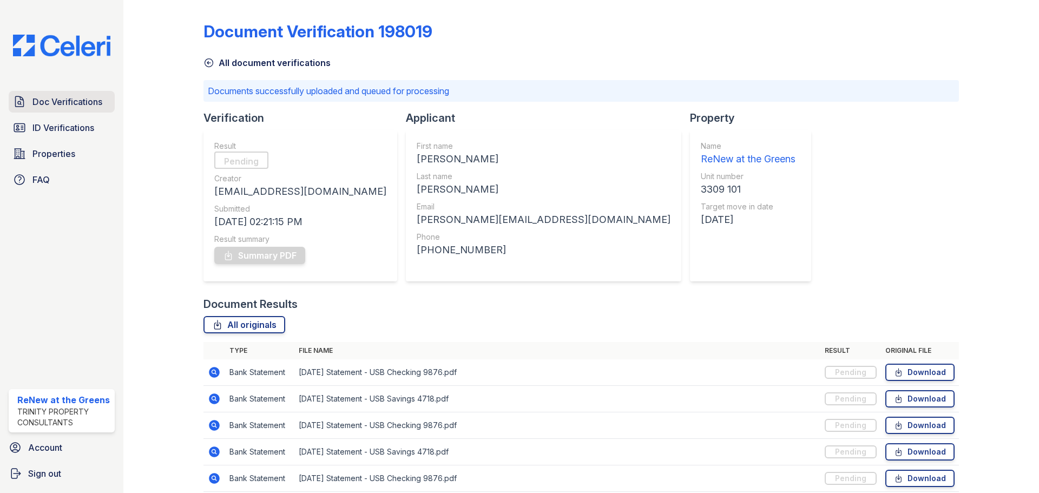
click at [49, 98] on span "Doc Verifications" at bounding box center [67, 101] width 70 height 13
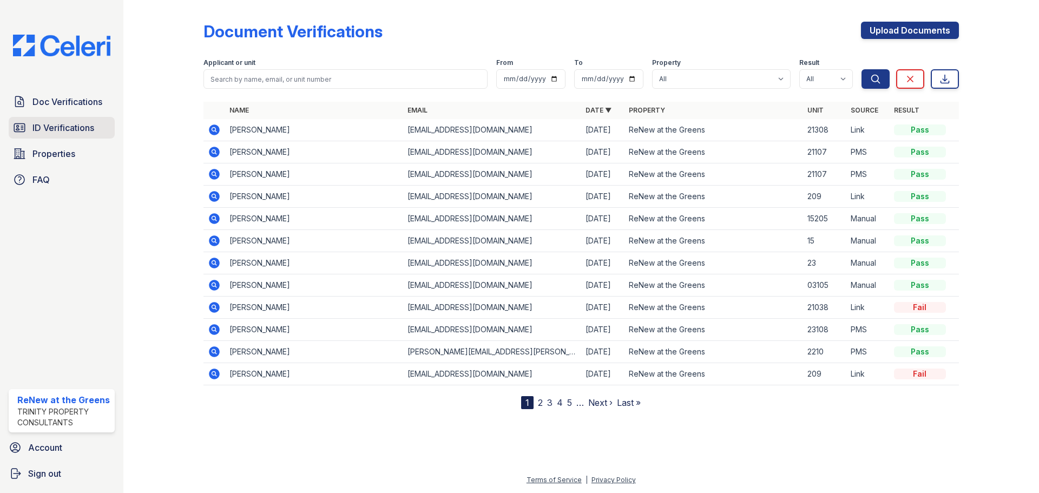
click at [75, 119] on link "ID Verifications" at bounding box center [62, 128] width 106 height 22
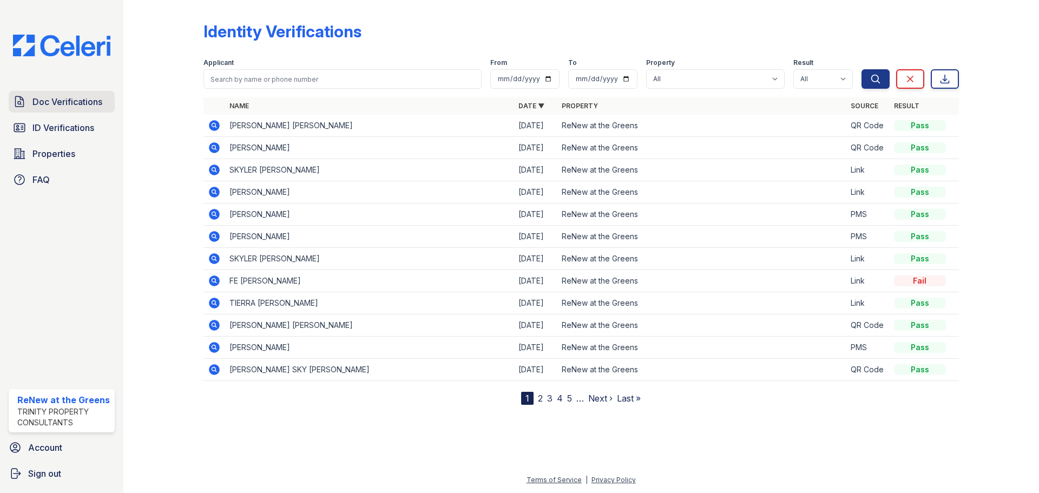
click at [50, 96] on span "Doc Verifications" at bounding box center [67, 101] width 70 height 13
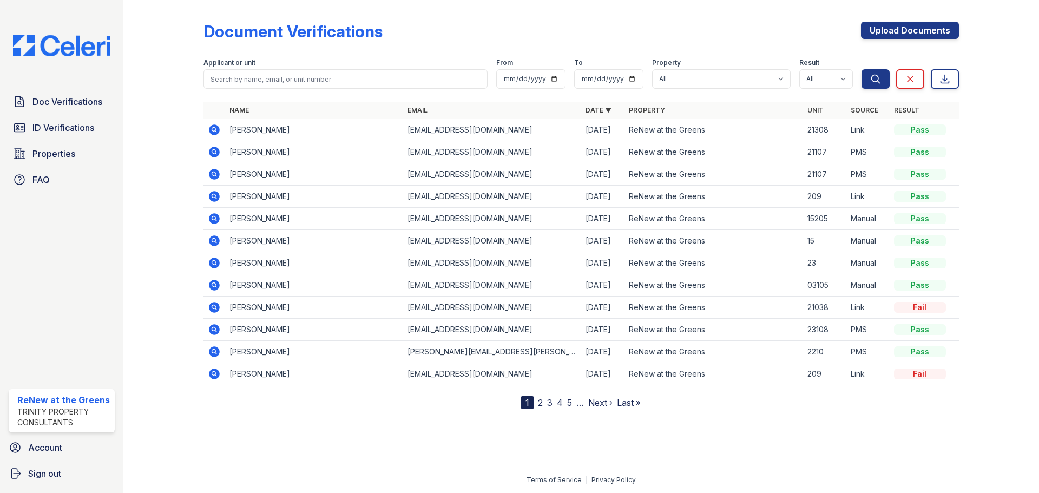
click at [251, 446] on div at bounding box center [581, 450] width 881 height 47
click at [27, 101] on link "Doc Verifications" at bounding box center [62, 102] width 106 height 22
click at [213, 129] on icon at bounding box center [213, 129] width 3 height 3
